Goal: Find specific page/section: Find specific page/section

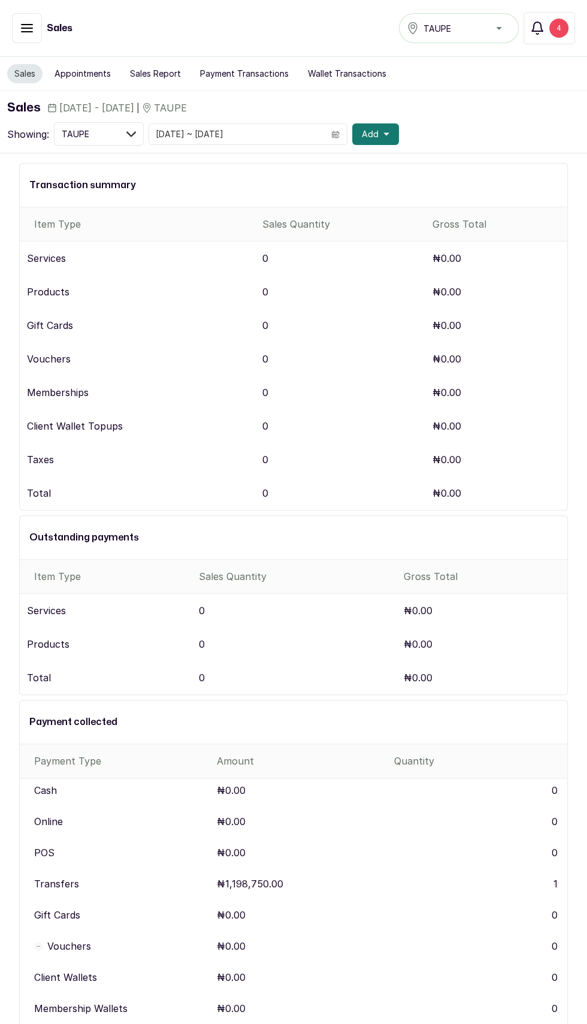
click at [559, 28] on div "4" at bounding box center [559, 28] width 19 height 19
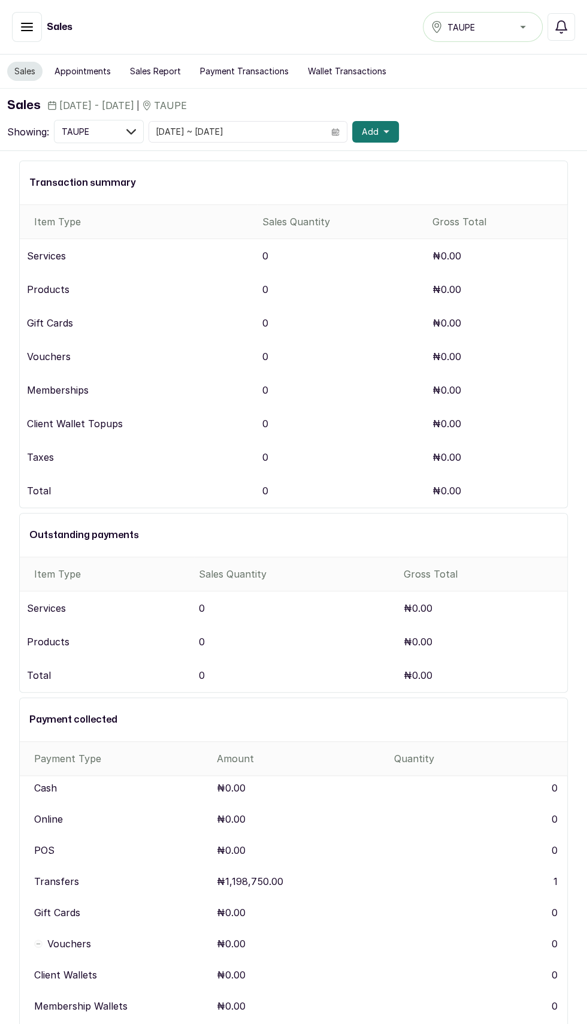
click at [32, 32] on icon "button" at bounding box center [27, 27] width 14 height 14
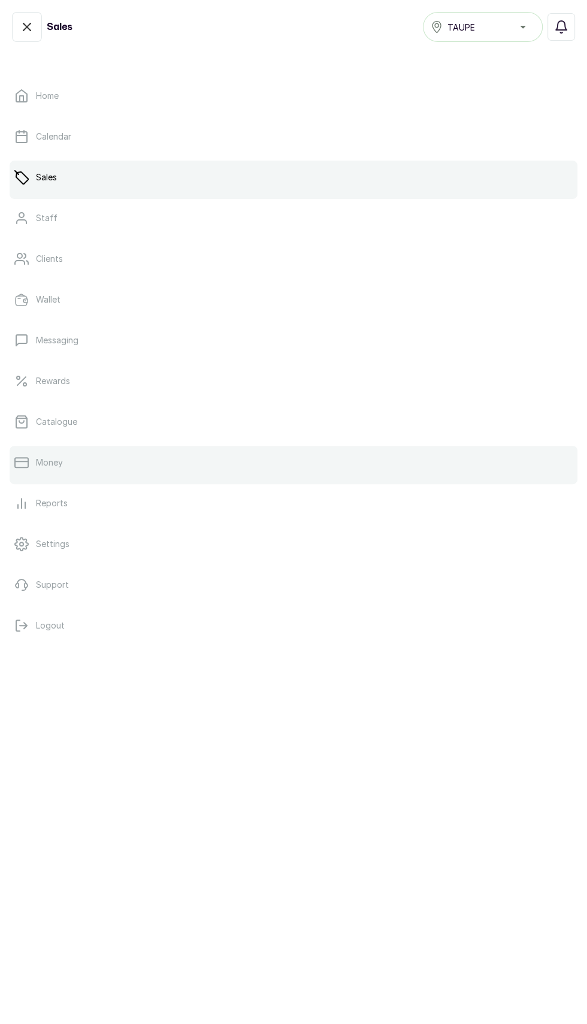
click at [85, 466] on link "Money" at bounding box center [294, 463] width 568 height 34
